Goal: Task Accomplishment & Management: Manage account settings

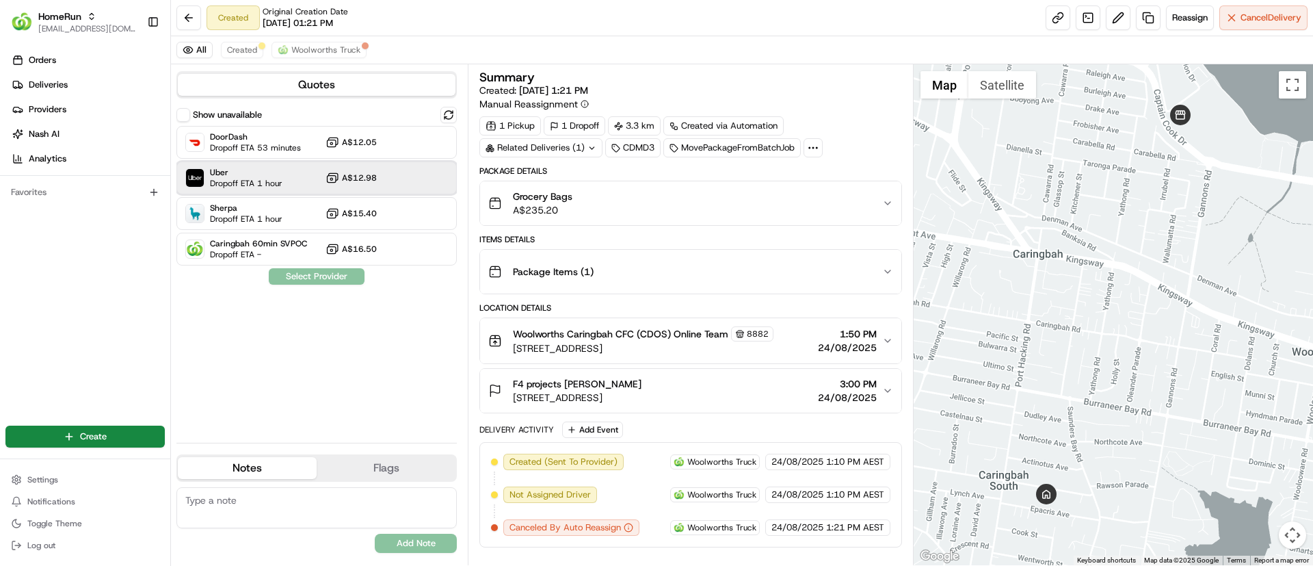
click at [247, 179] on span "Dropoff ETA 1 hour" at bounding box center [246, 183] width 72 height 11
click at [319, 278] on button "Assign Provider" at bounding box center [316, 276] width 97 height 16
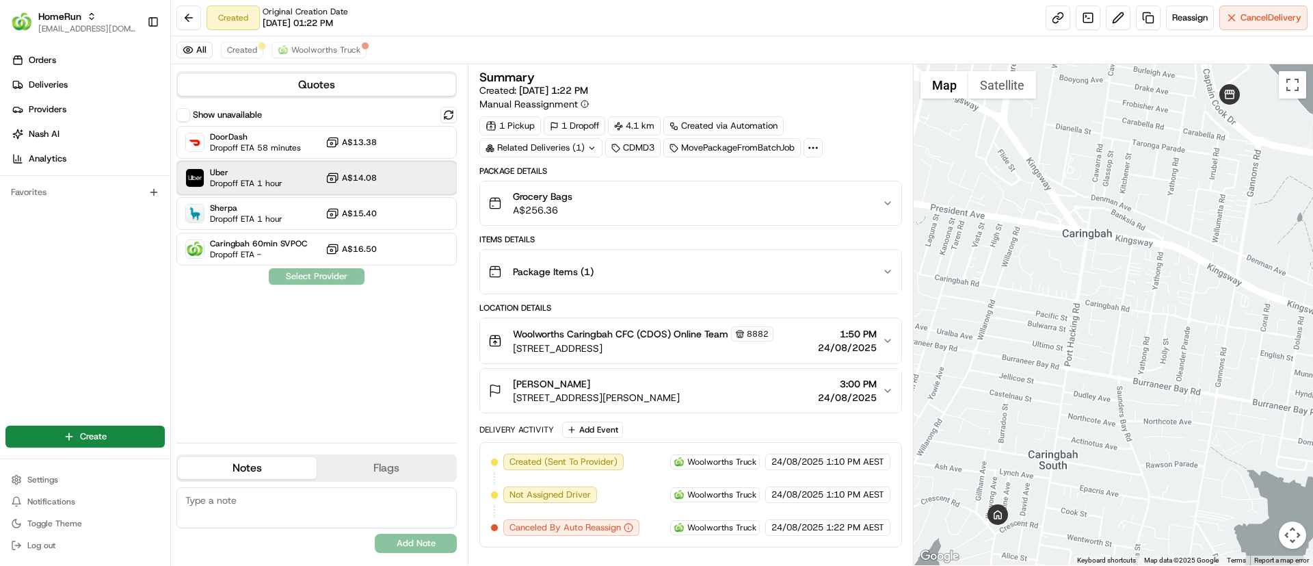
click at [251, 174] on span "Uber" at bounding box center [246, 172] width 72 height 11
click at [319, 280] on button "Assign Provider" at bounding box center [316, 276] width 97 height 16
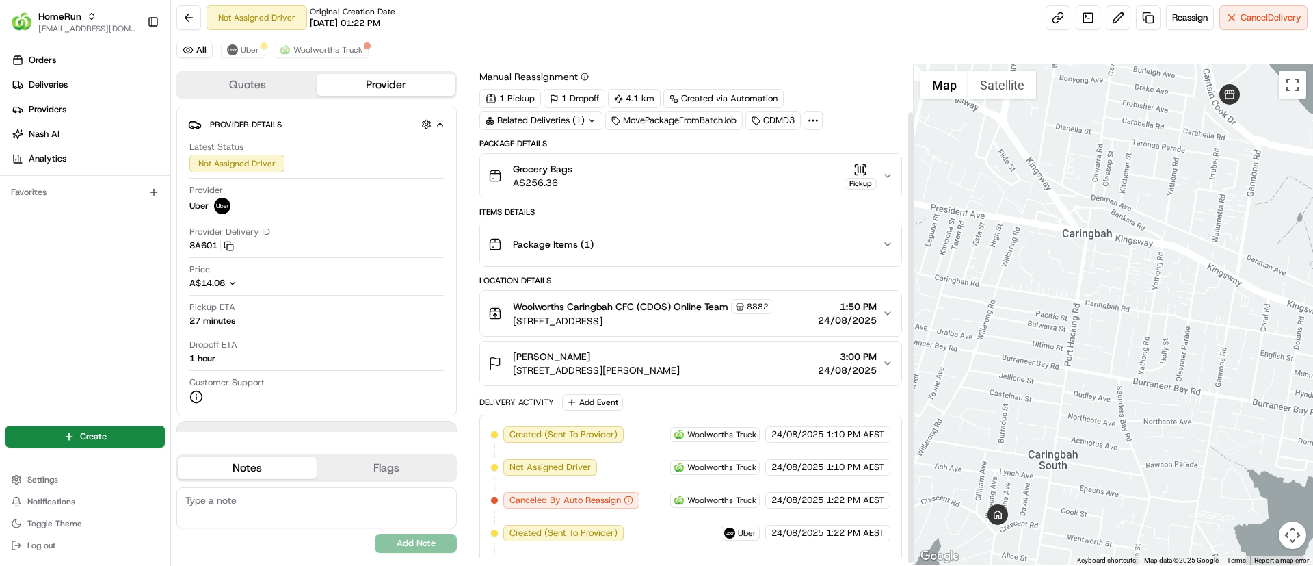
scroll to position [55, 0]
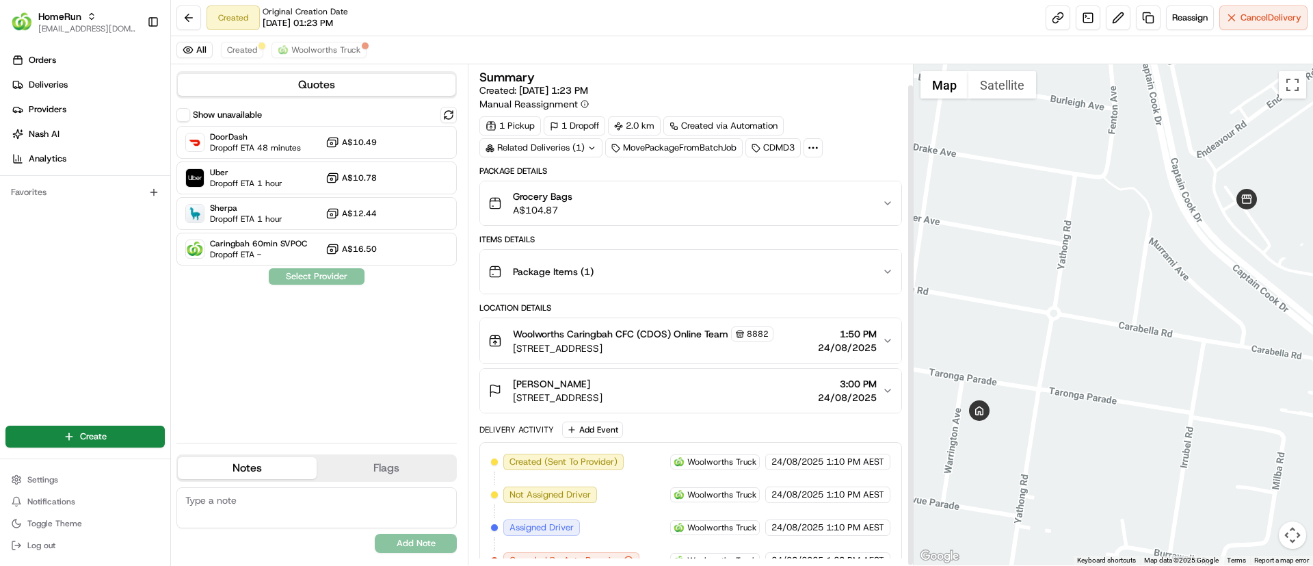
scroll to position [22, 0]
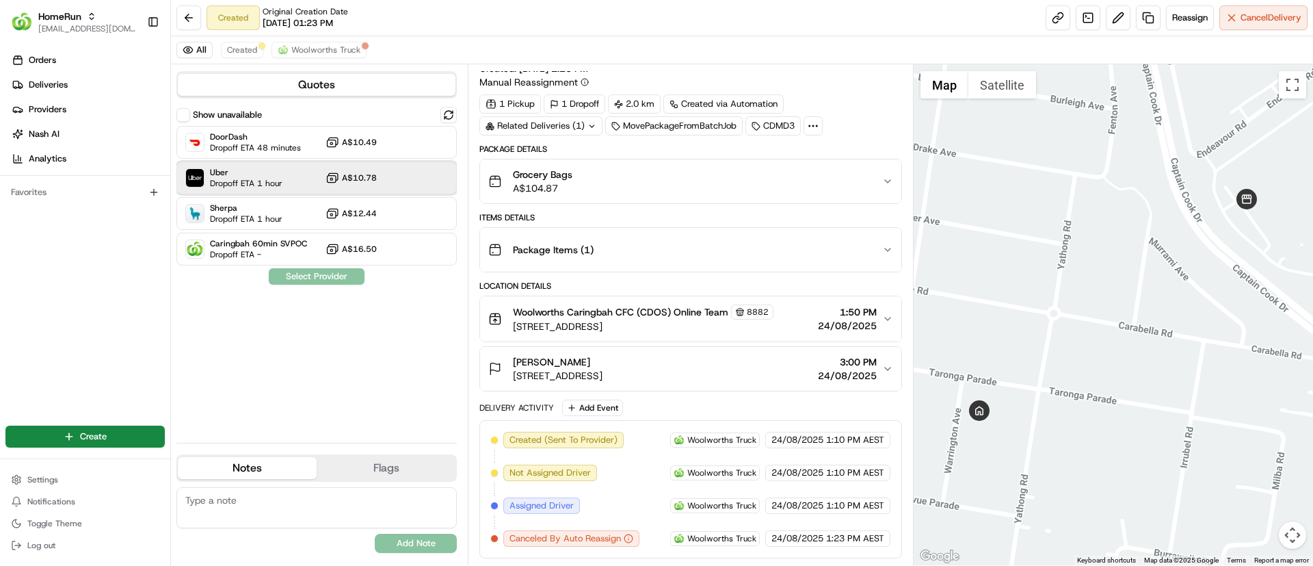
click at [249, 174] on span "Uber" at bounding box center [246, 172] width 72 height 11
click at [285, 277] on button "Assign Provider" at bounding box center [316, 276] width 97 height 16
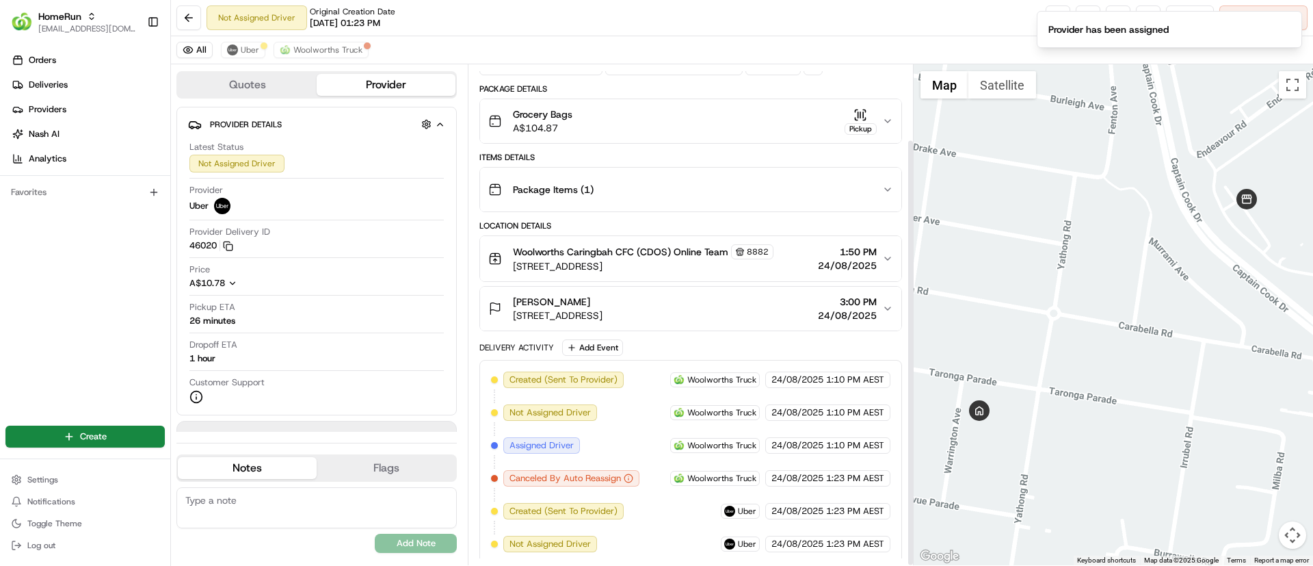
scroll to position [88, 0]
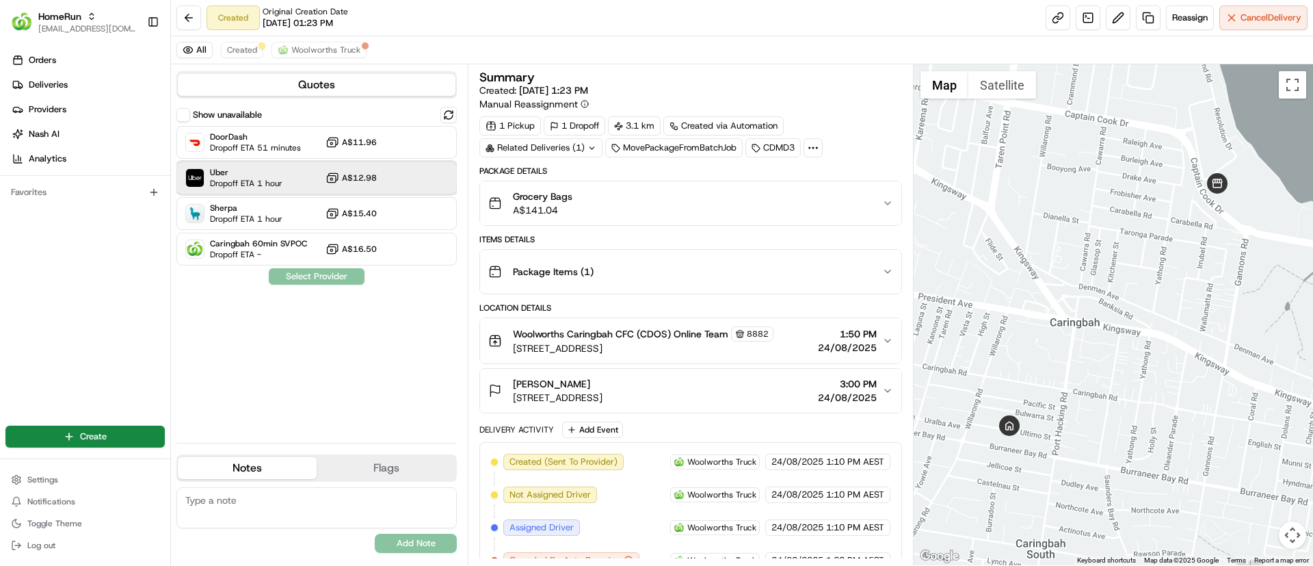
click at [213, 174] on span "Uber" at bounding box center [246, 172] width 72 height 11
click at [315, 274] on button "Assign Provider" at bounding box center [316, 276] width 97 height 16
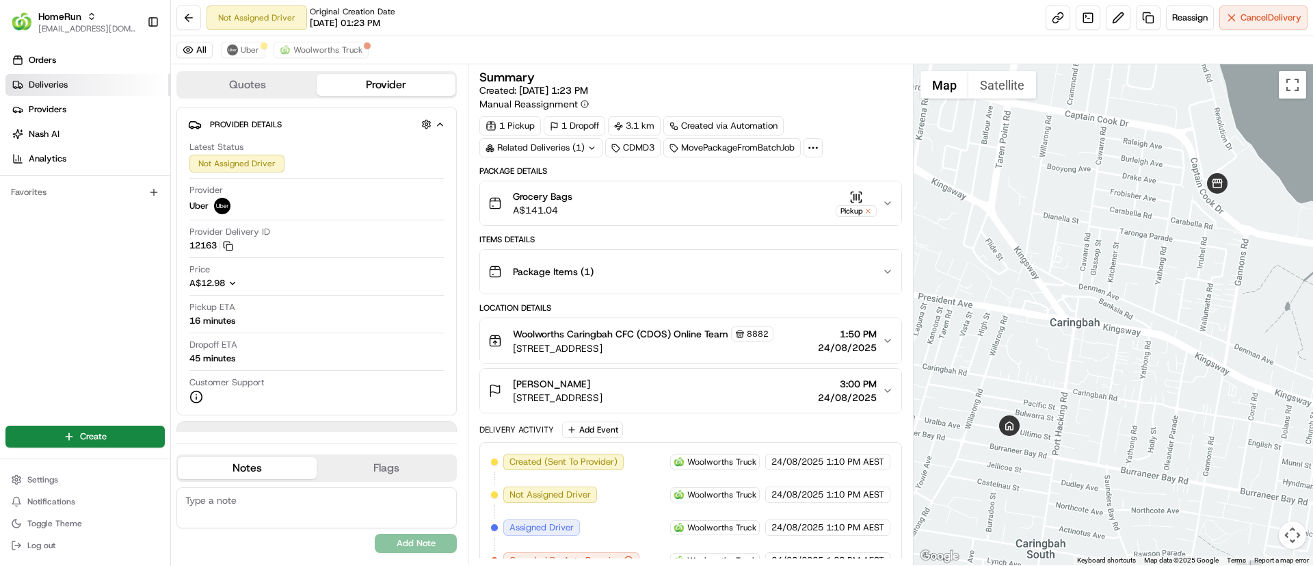
click at [69, 83] on link "Deliveries" at bounding box center [87, 85] width 165 height 22
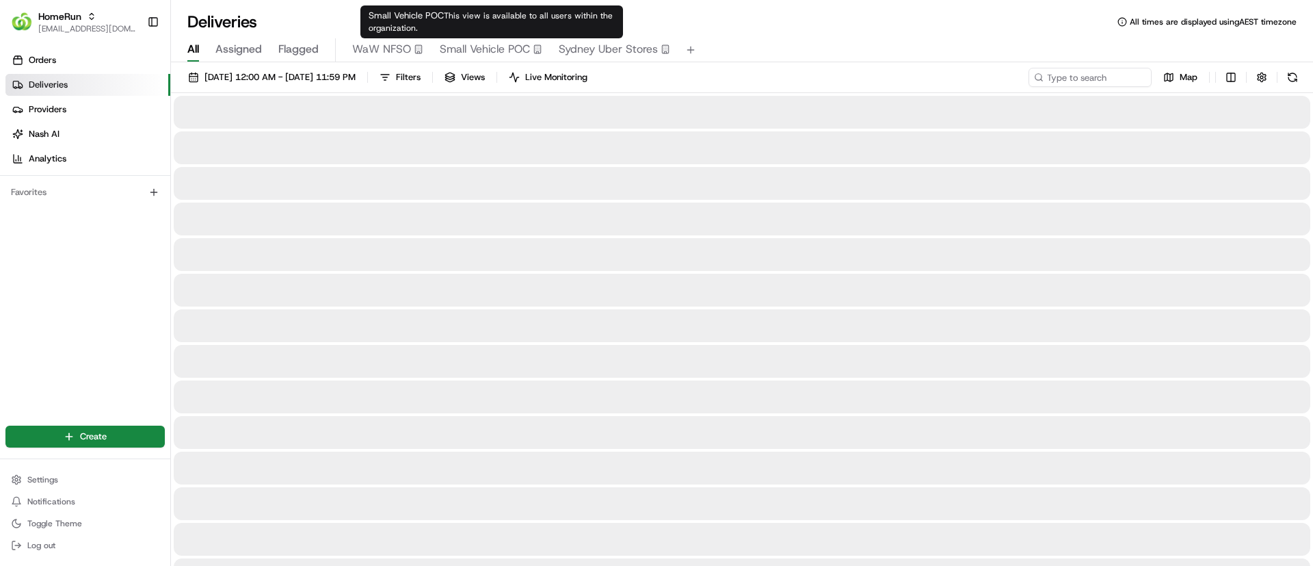
click at [476, 44] on span "Small Vehicle POC" at bounding box center [485, 49] width 90 height 16
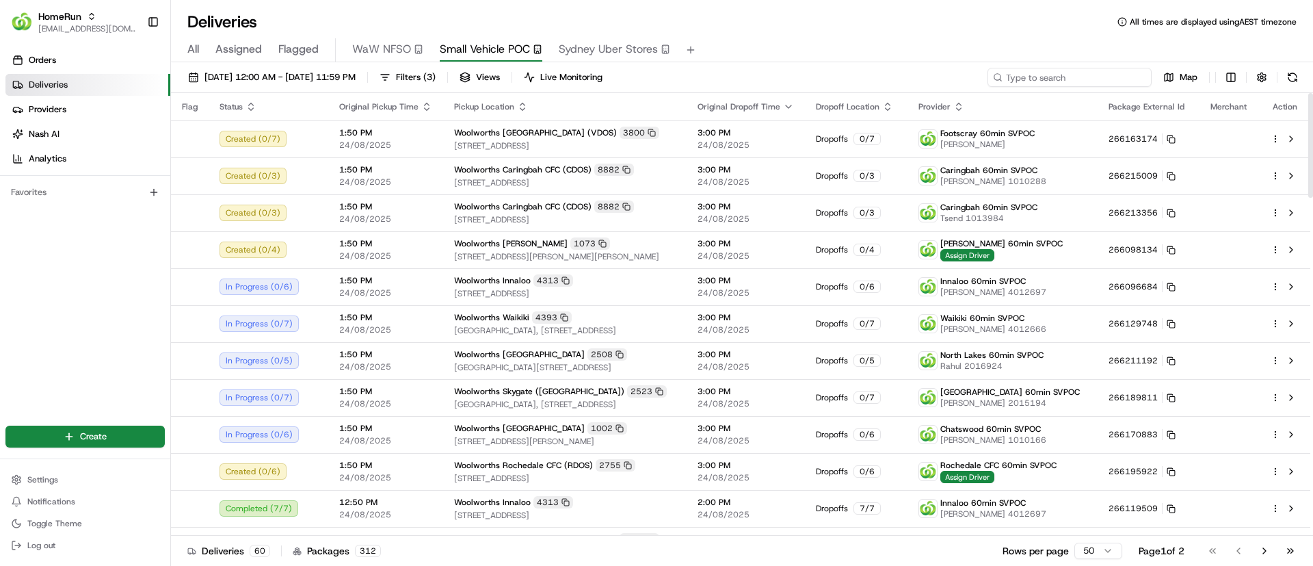
click at [1055, 81] on input at bounding box center [1070, 77] width 164 height 19
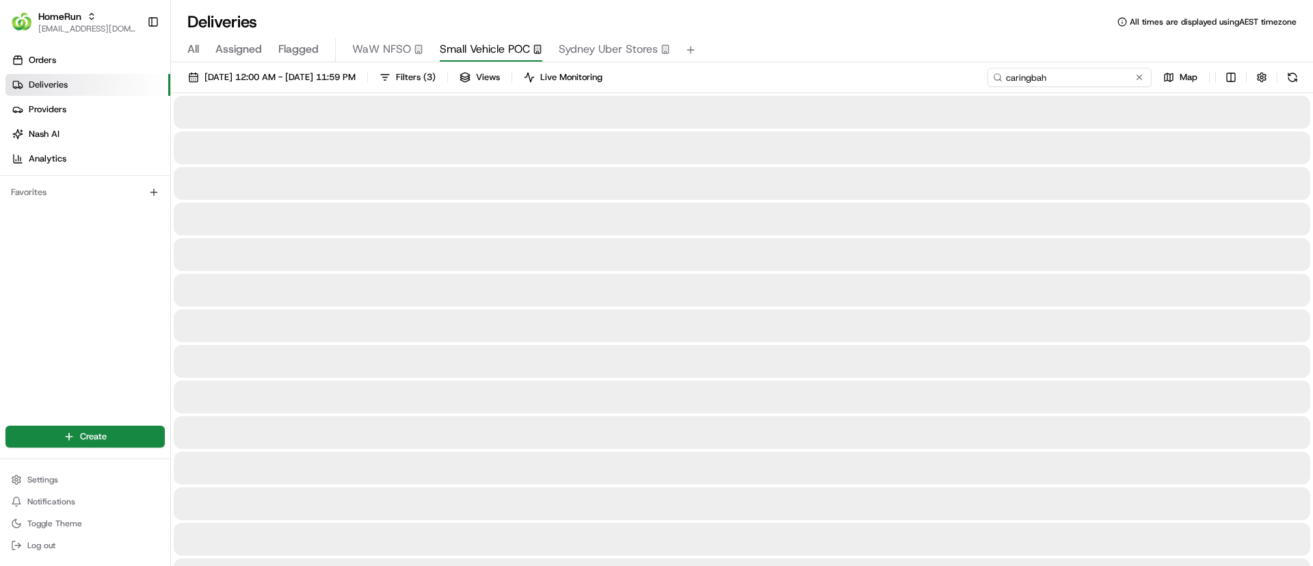
type input "caringbah"
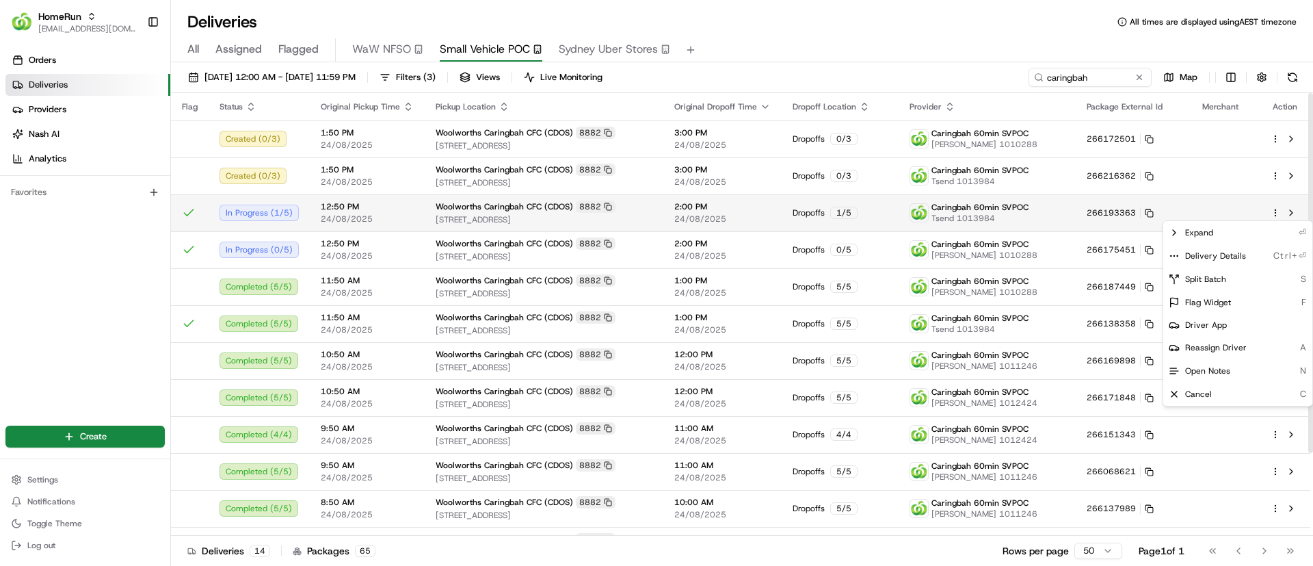
click at [1275, 209] on html "HomeRun psteele@woolworths.com.au Toggle Sidebar Orders Deliveries Providers Na…" at bounding box center [656, 283] width 1313 height 566
click at [1174, 250] on icon at bounding box center [1174, 255] width 11 height 11
click at [1172, 252] on icon at bounding box center [1174, 255] width 11 height 11
click at [1275, 174] on html "HomeRun psteele@woolworths.com.au Toggle Sidebar Orders Deliveries Providers Na…" at bounding box center [656, 283] width 1313 height 566
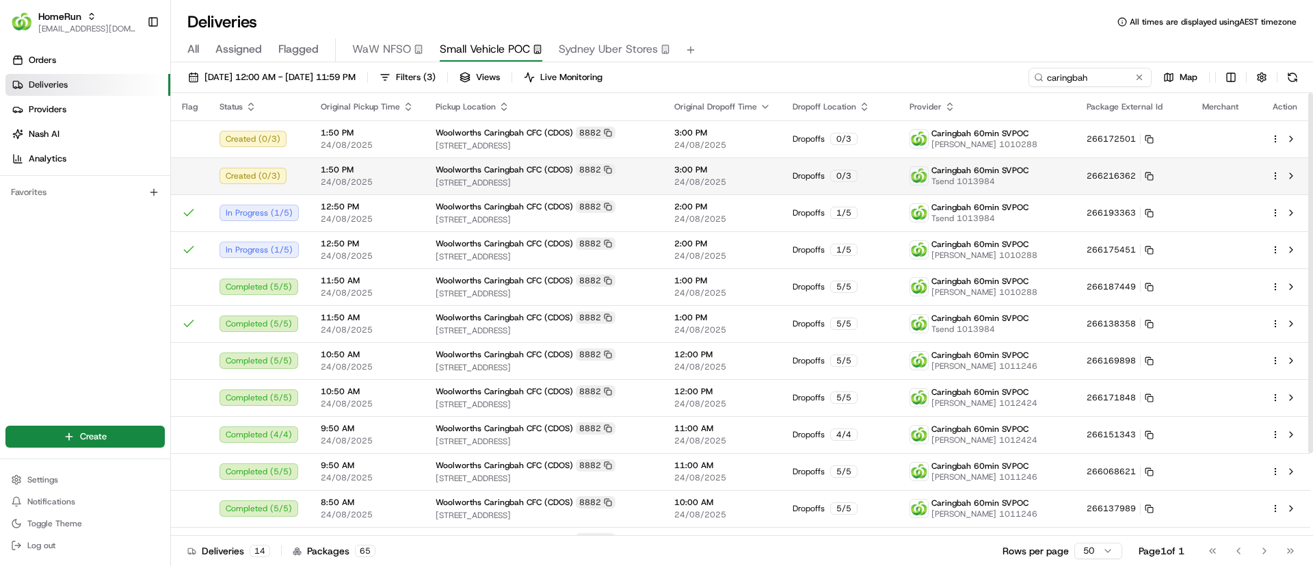
click at [1276, 170] on div at bounding box center [1285, 176] width 29 height 16
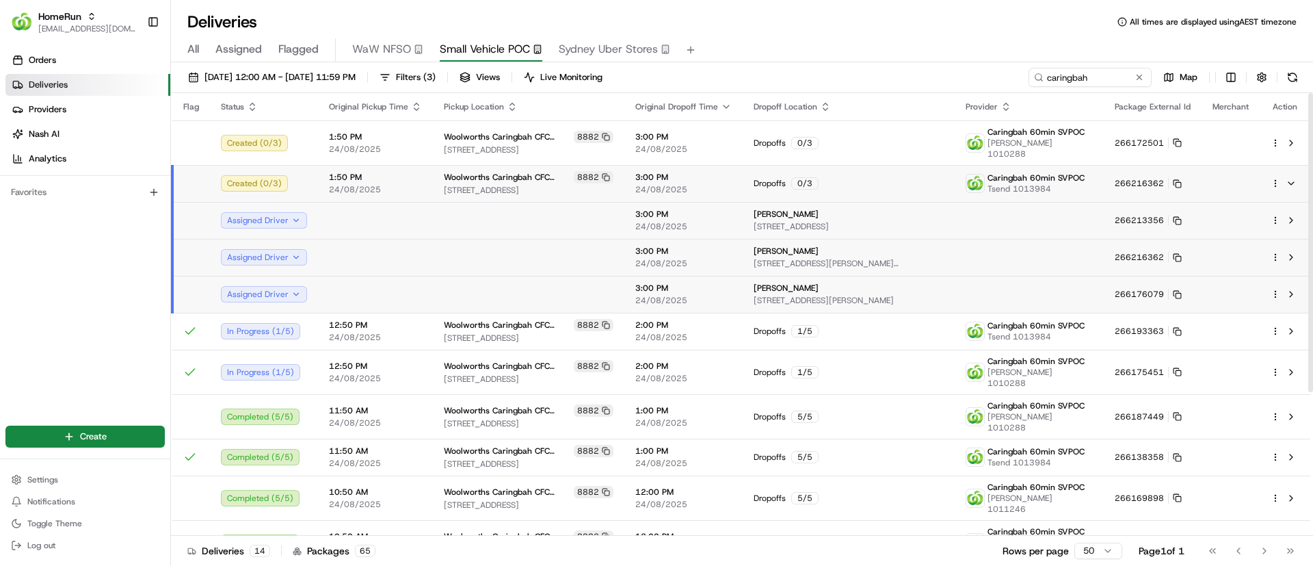
click at [1276, 175] on div at bounding box center [1285, 183] width 29 height 16
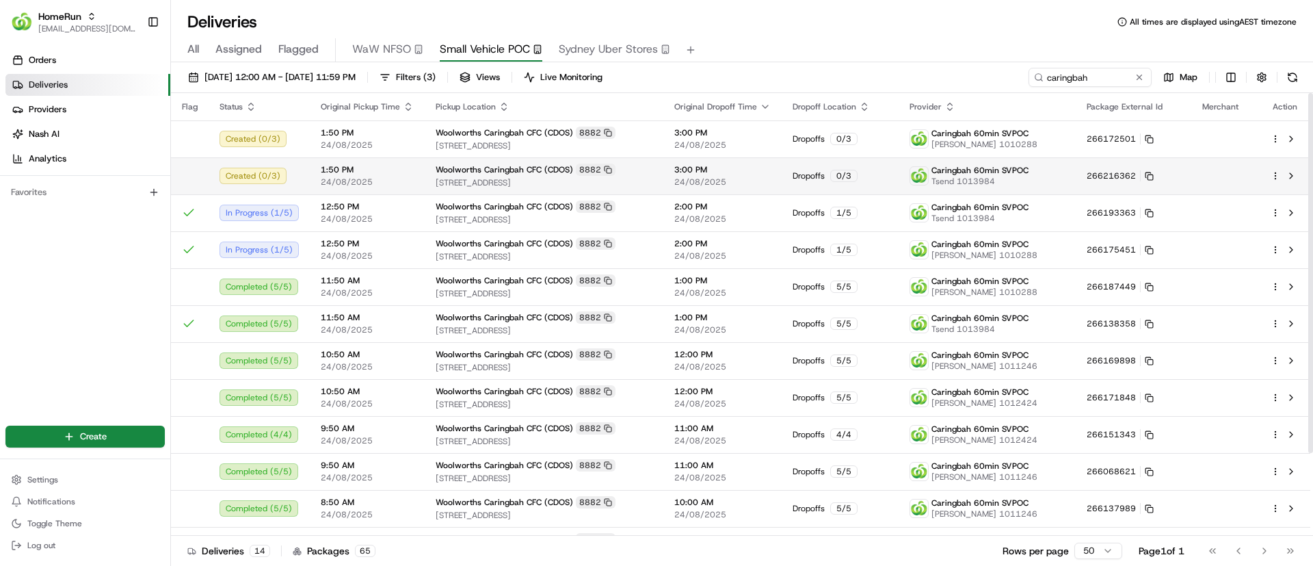
click at [1278, 173] on html "HomeRun psteele@woolworths.com.au Toggle Sidebar Orders Deliveries Providers Na…" at bounding box center [656, 283] width 1313 height 566
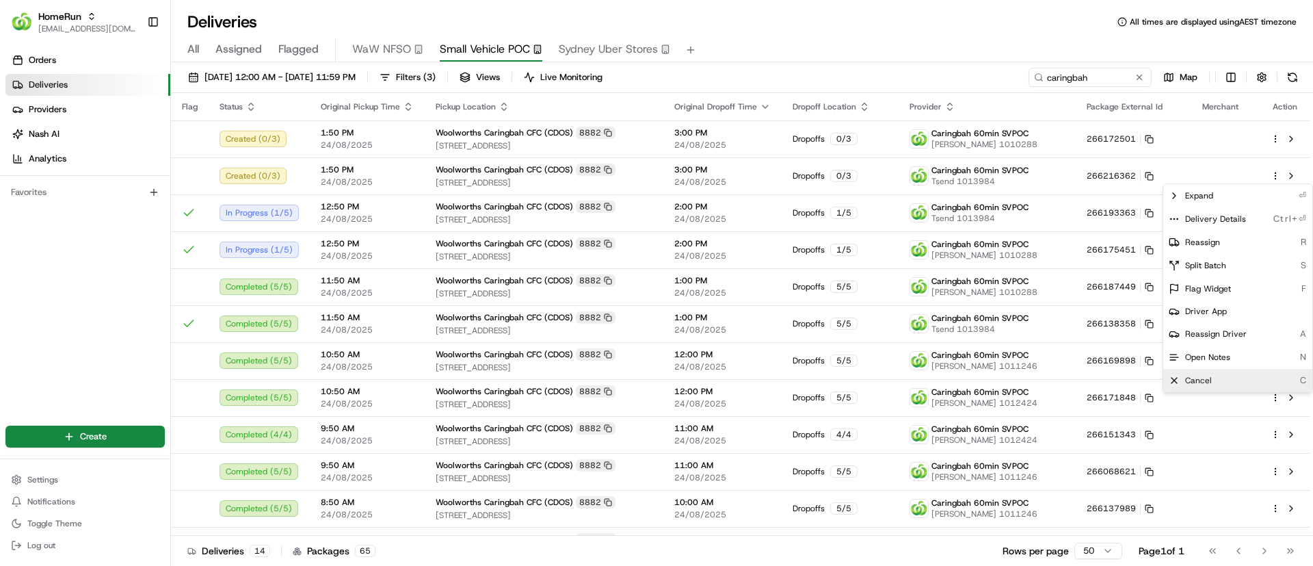
click at [1203, 381] on span "Cancel" at bounding box center [1198, 380] width 27 height 11
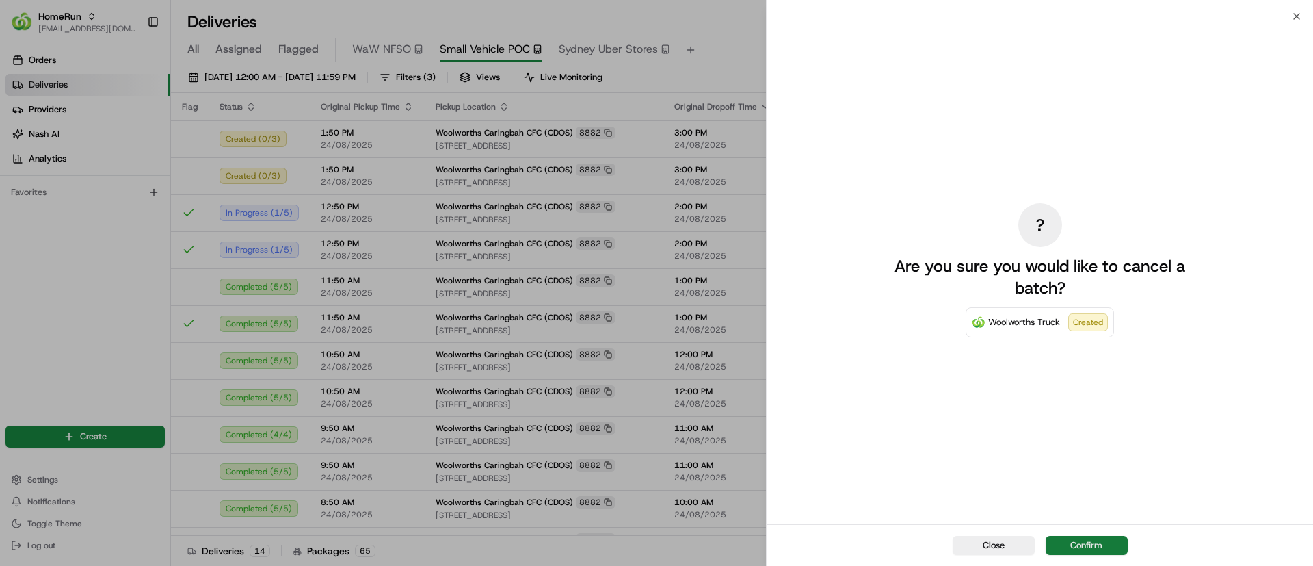
click at [1094, 542] on button "Confirm" at bounding box center [1087, 545] width 82 height 19
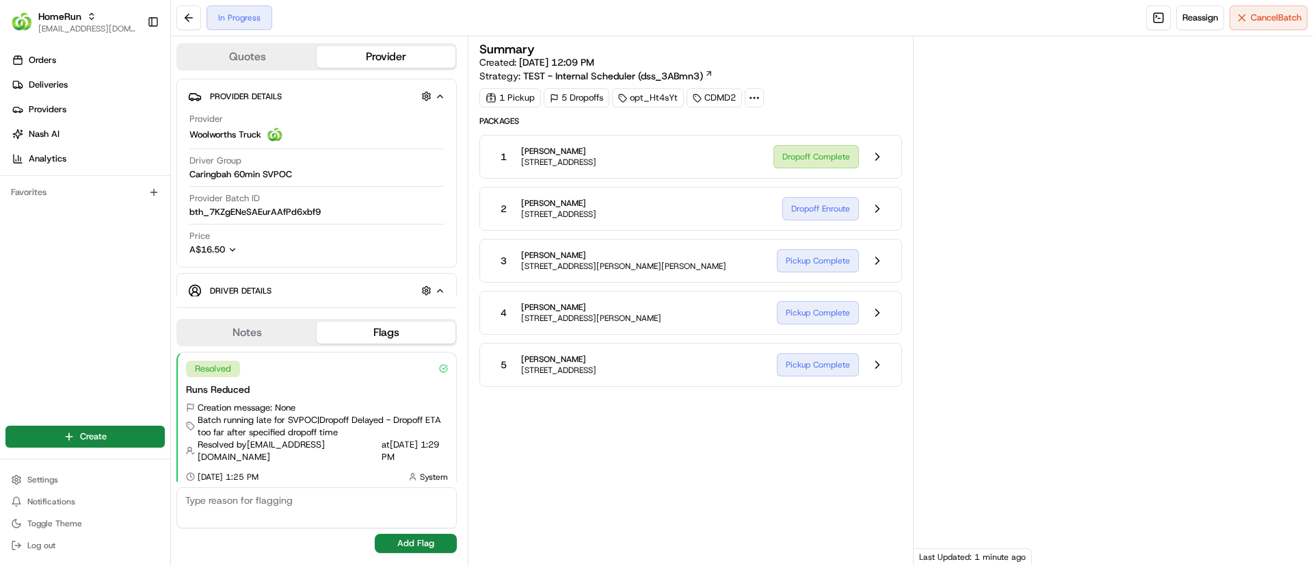
scroll to position [10, 0]
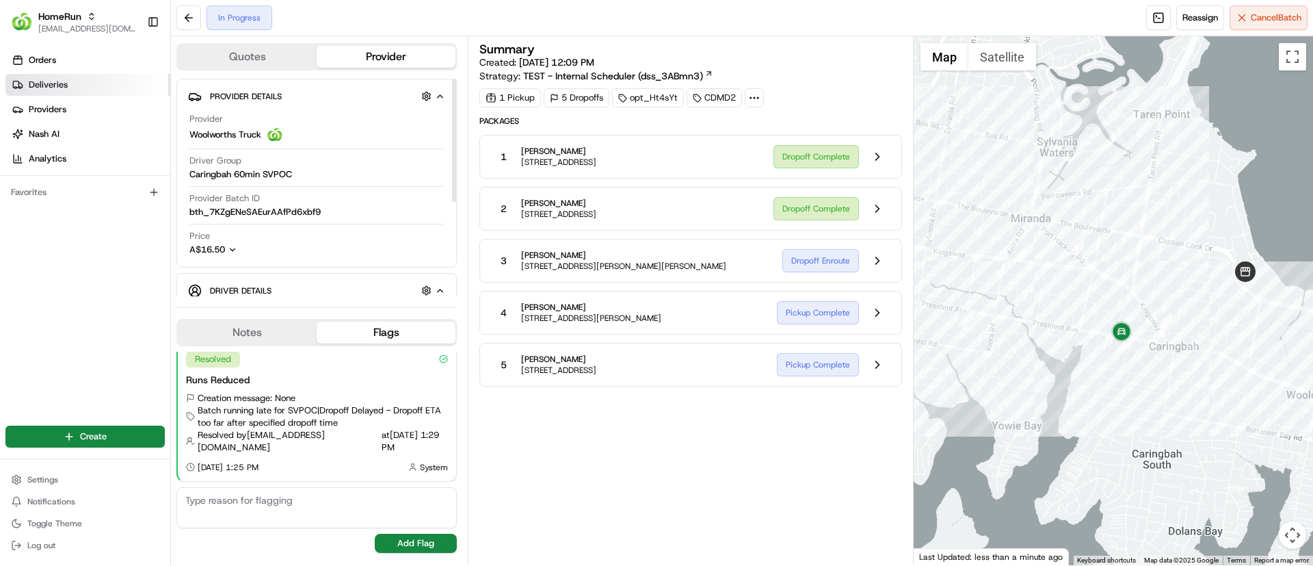
click at [83, 85] on link "Deliveries" at bounding box center [87, 85] width 165 height 22
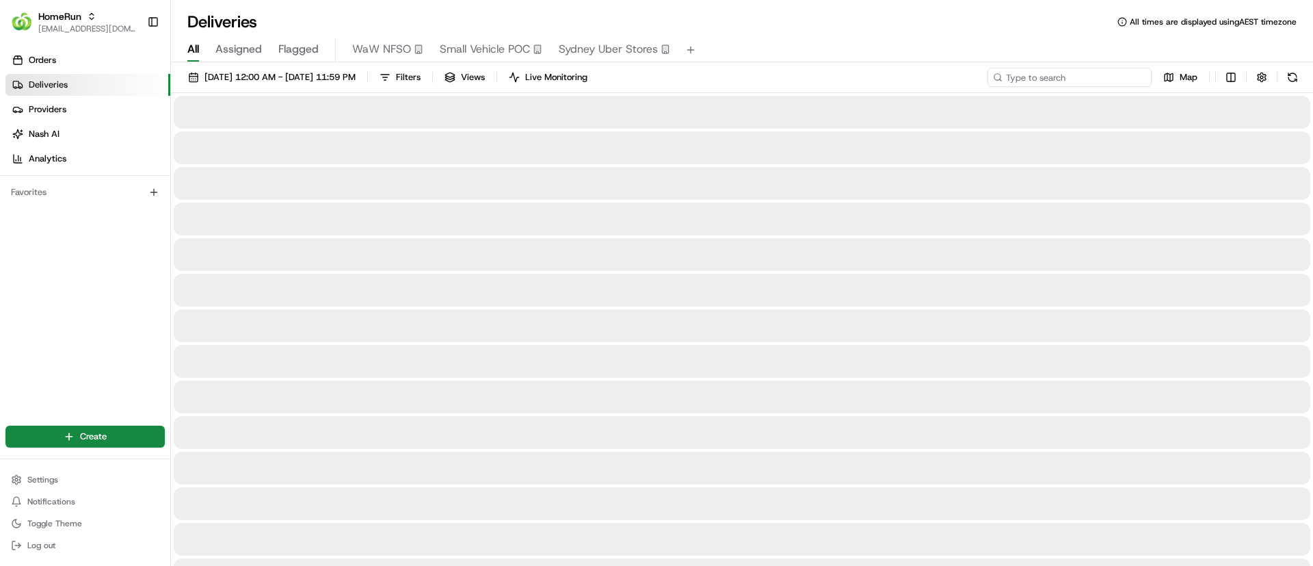
click at [1058, 74] on input at bounding box center [1070, 77] width 164 height 19
type input "caringbah"
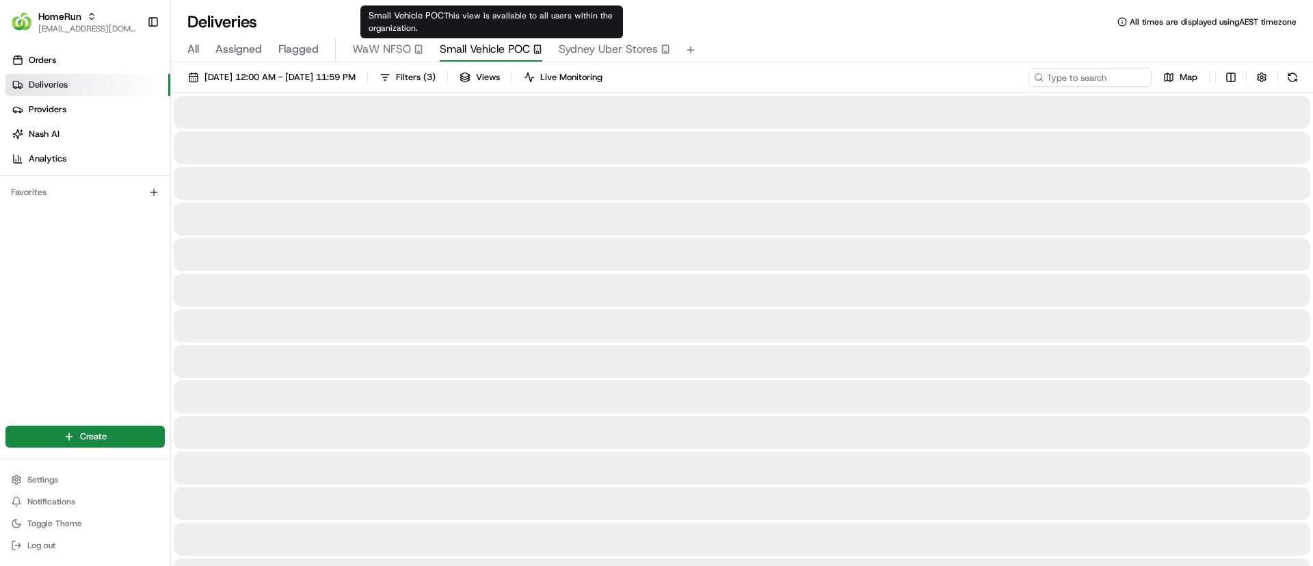
click at [485, 46] on span "Small Vehicle POC" at bounding box center [485, 49] width 90 height 16
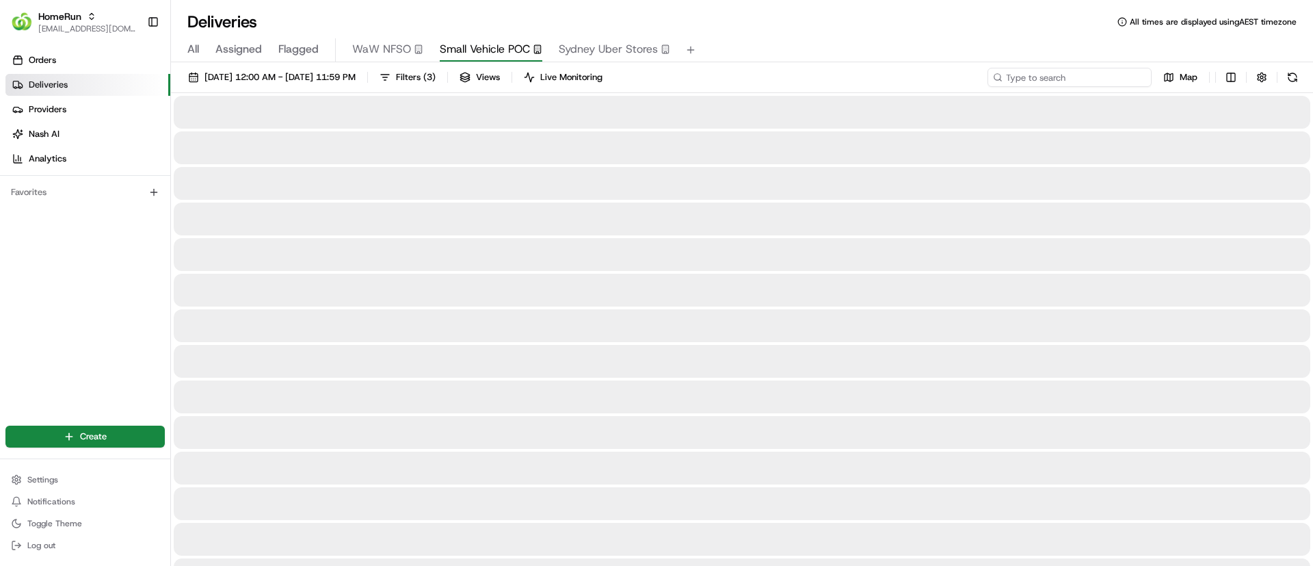
click at [1070, 74] on input at bounding box center [1070, 77] width 164 height 19
type input "caringbah"
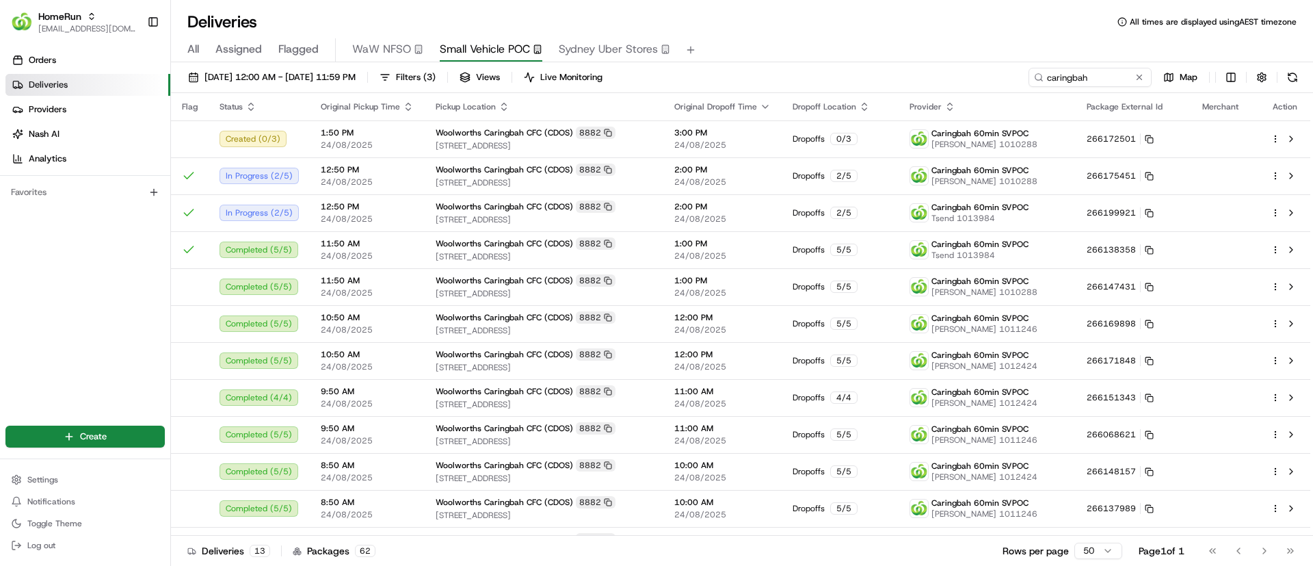
click at [767, 26] on div "Deliveries All times are displayed using AEST timezone" at bounding box center [742, 22] width 1142 height 22
